Goal: Navigation & Orientation: Find specific page/section

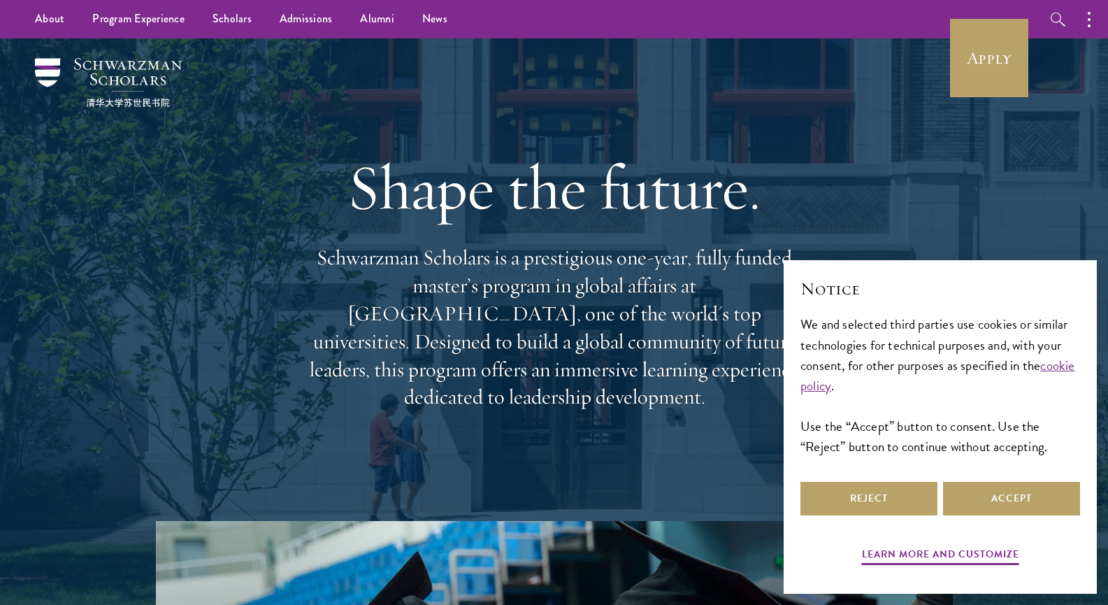
click at [18, 331] on div at bounding box center [554, 321] width 1108 height 566
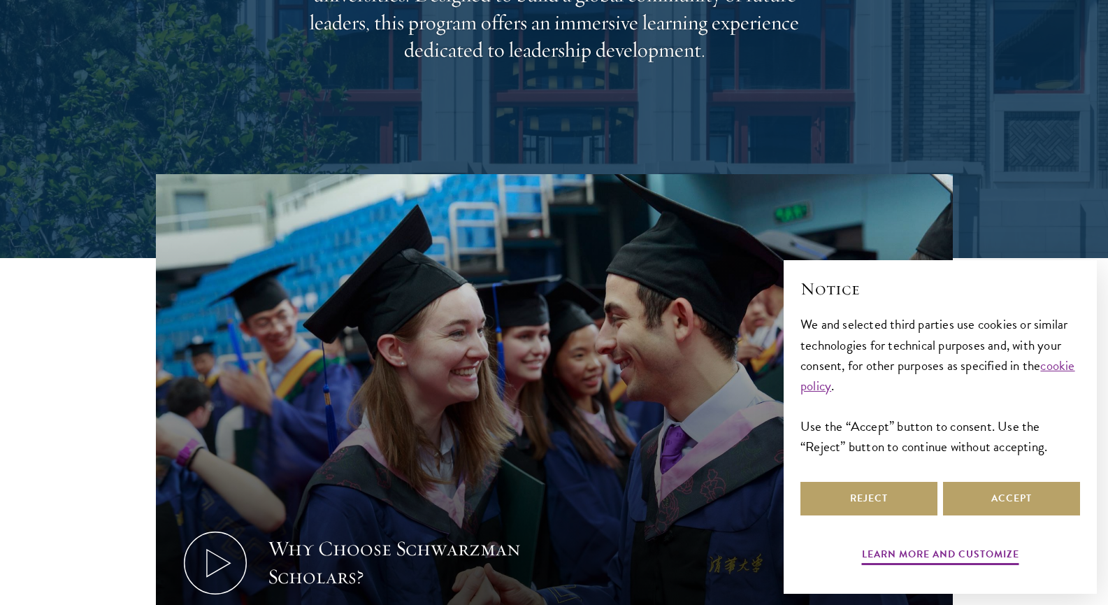
scroll to position [399, 0]
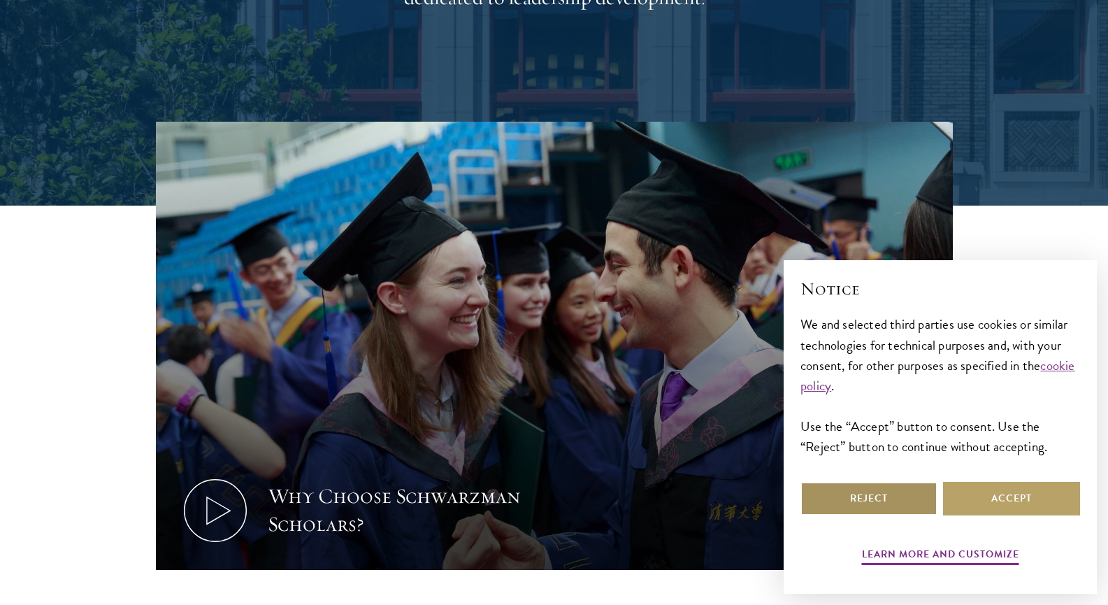
click at [903, 497] on button "Reject" at bounding box center [868, 499] width 137 height 34
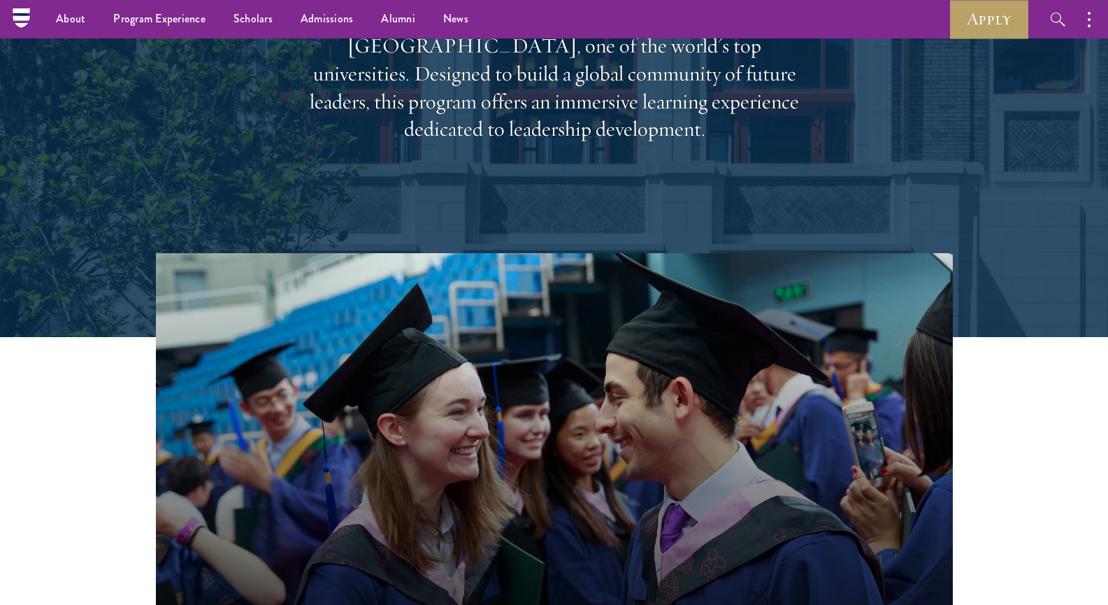
scroll to position [0, 0]
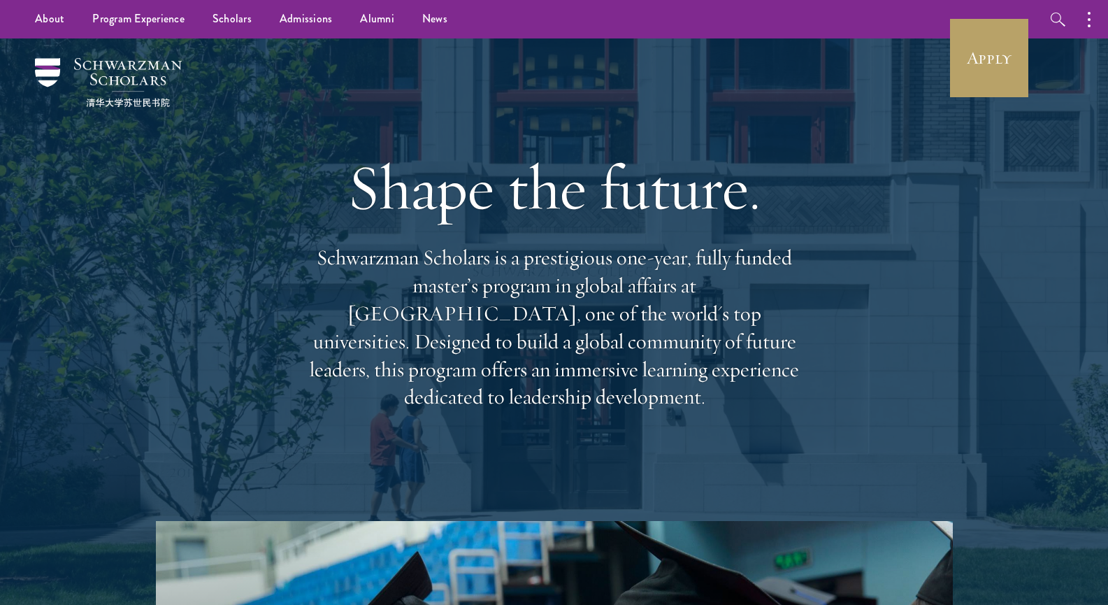
click at [847, 35] on div "About Overview Leadership Donors Program Experience Overview Curriculum Student…" at bounding box center [554, 19] width 1108 height 38
click at [984, 69] on link "Apply" at bounding box center [989, 58] width 78 height 78
